Goal: Task Accomplishment & Management: Manage account settings

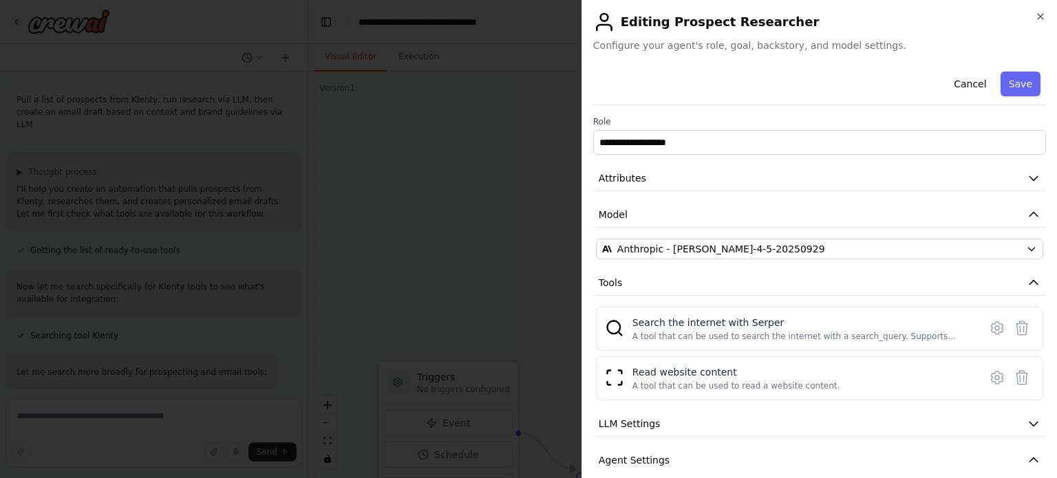
scroll to position [911, 0]
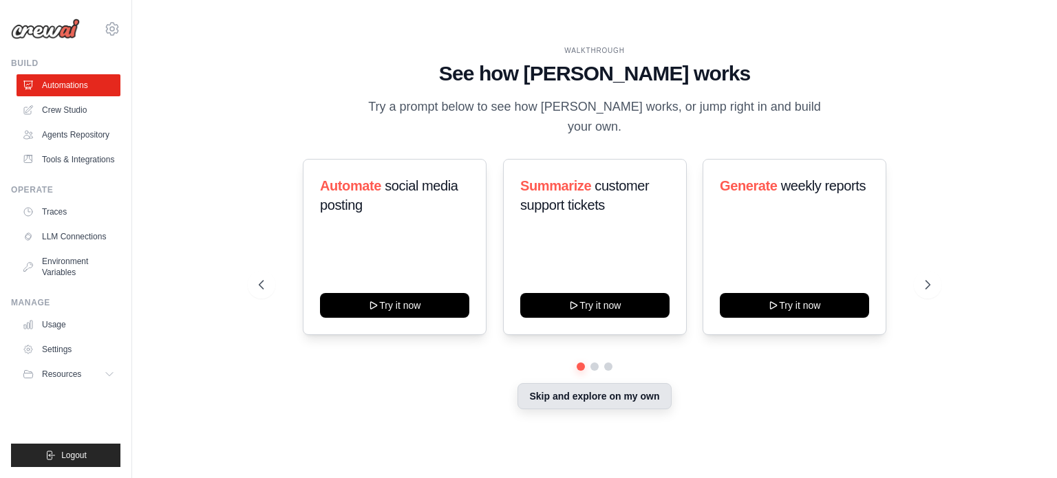
click at [572, 383] on button "Skip and explore on my own" at bounding box center [593, 396] width 153 height 26
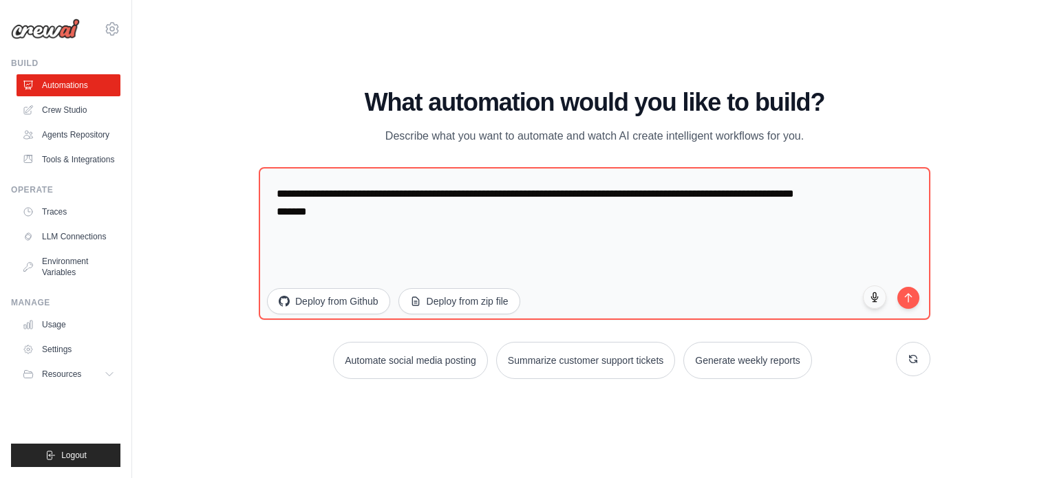
click at [132, 27] on div "WALKTHROUGH See how CrewAI works Try a prompt below to see how CrewAI works, or…" at bounding box center [594, 239] width 925 height 451
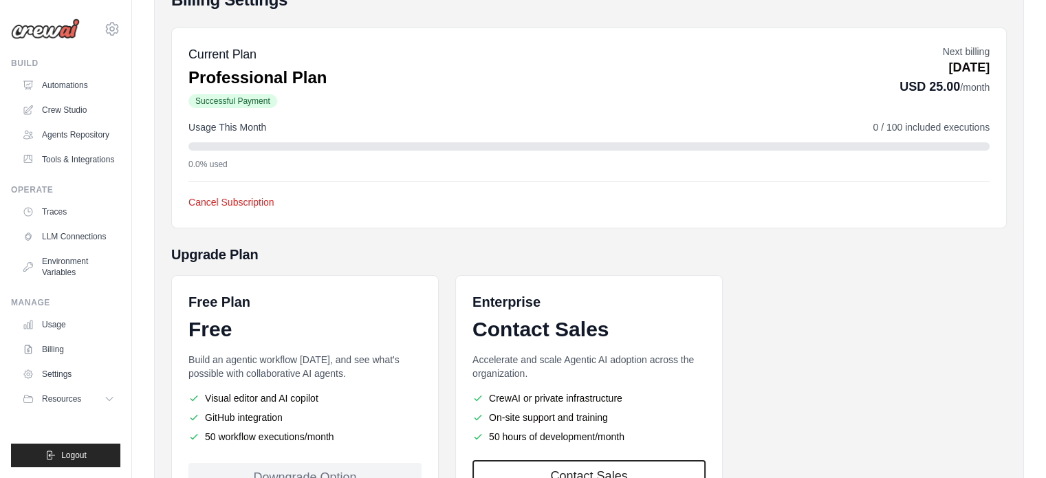
scroll to position [250, 0]
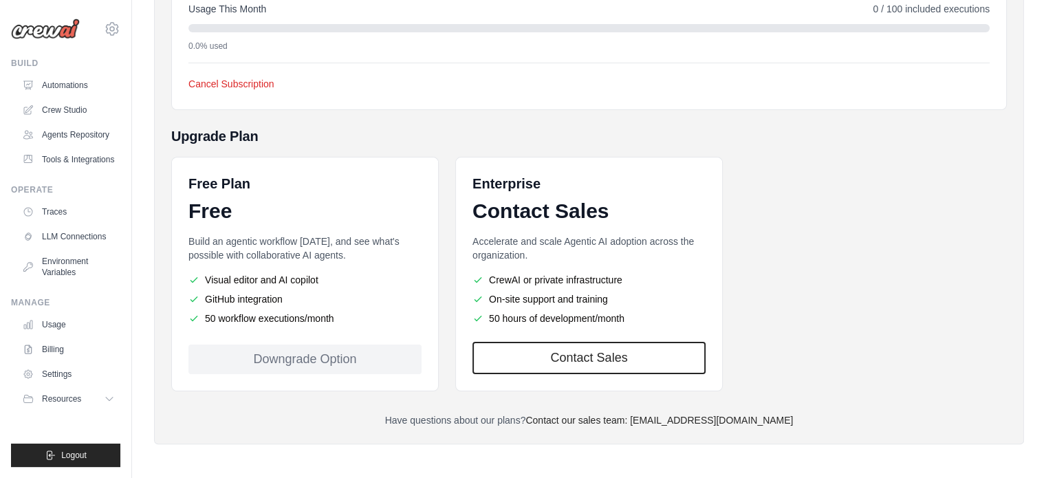
click at [363, 360] on div "Downgrade Option" at bounding box center [304, 360] width 233 height 30
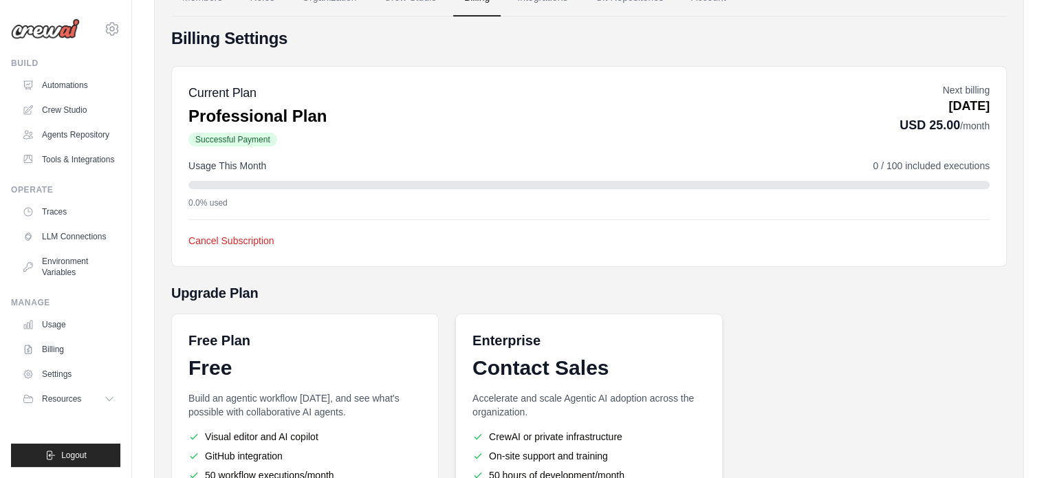
scroll to position [0, 0]
